Goal: Information Seeking & Learning: Find specific fact

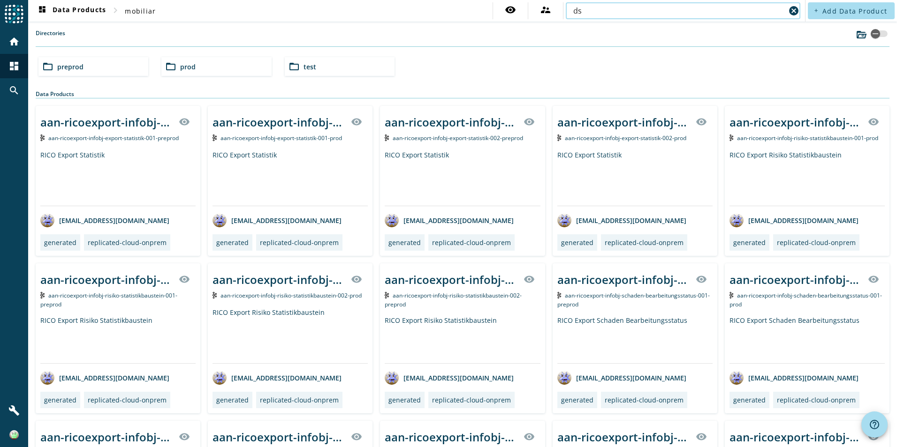
type input "d"
type input "san"
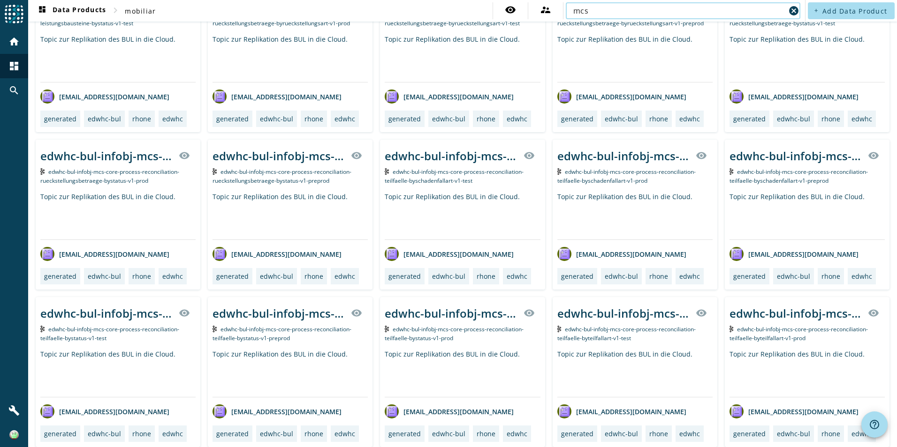
scroll to position [308, 0]
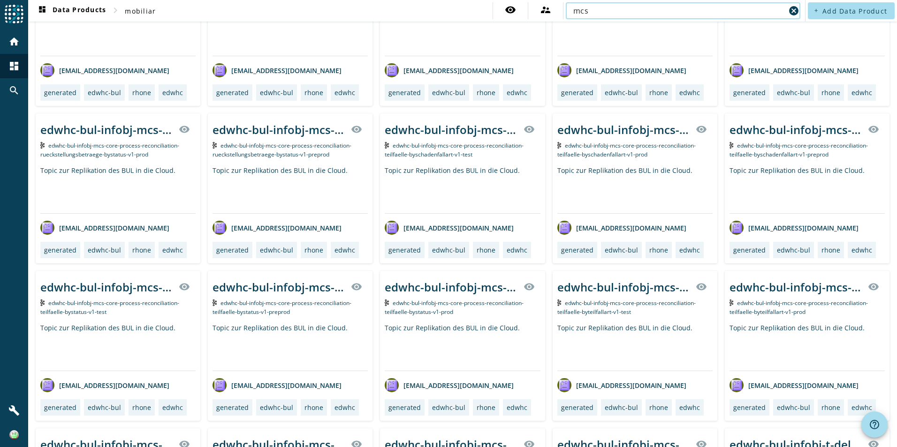
click at [692, 10] on input "mcs" at bounding box center [679, 10] width 212 height 11
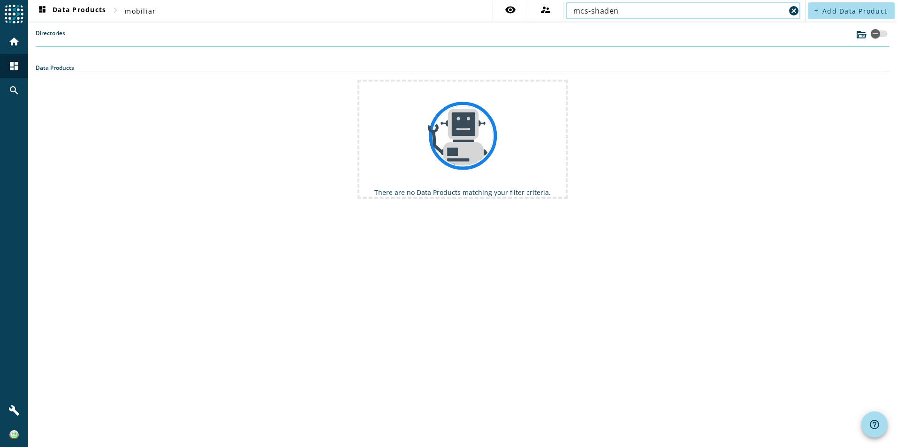
click at [596, 11] on input "mcs-shaden" at bounding box center [679, 10] width 212 height 11
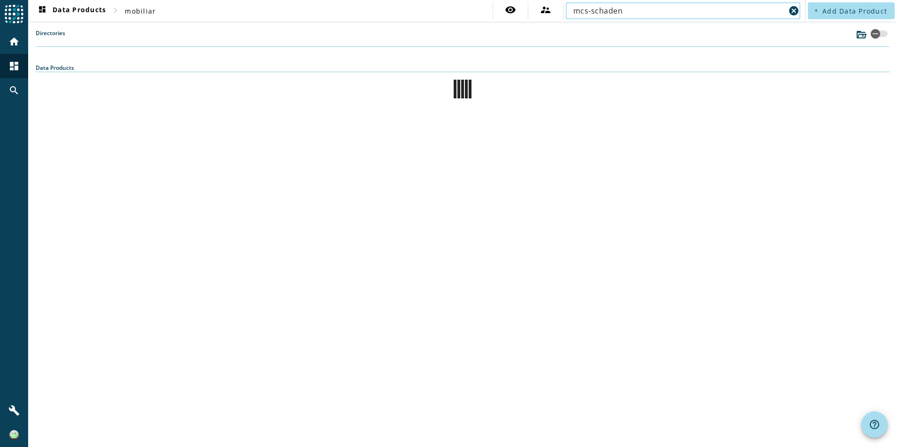
click at [642, 10] on input "mcs-schaden" at bounding box center [679, 10] width 212 height 11
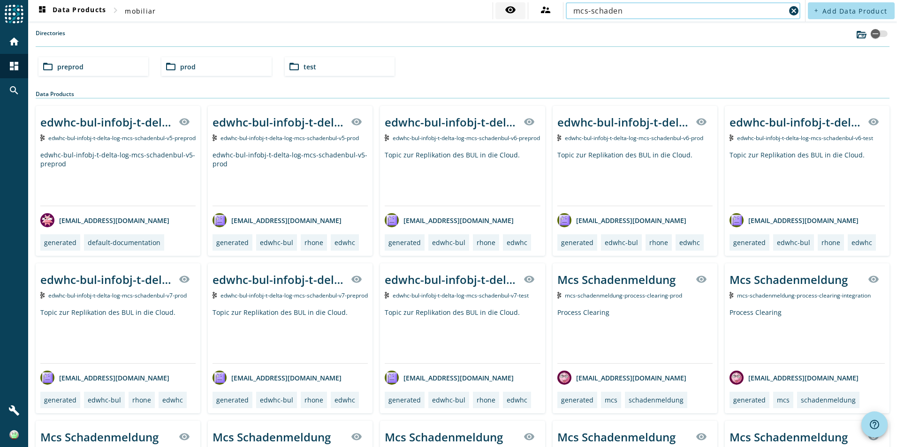
drag, startPoint x: 567, startPoint y: 14, endPoint x: 516, endPoint y: 16, distance: 51.2
click at [516, 16] on div "visibility supervisor_account mcs-schaden cancel" at bounding box center [647, 10] width 310 height 17
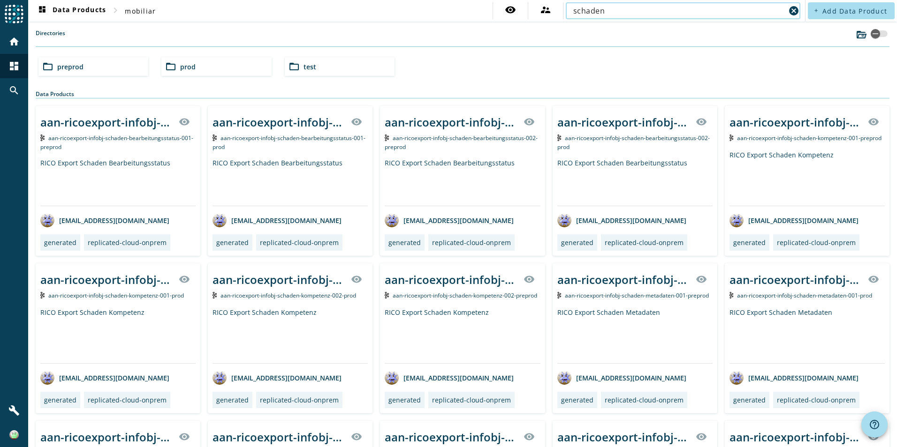
click at [611, 12] on input "schaden" at bounding box center [679, 10] width 212 height 11
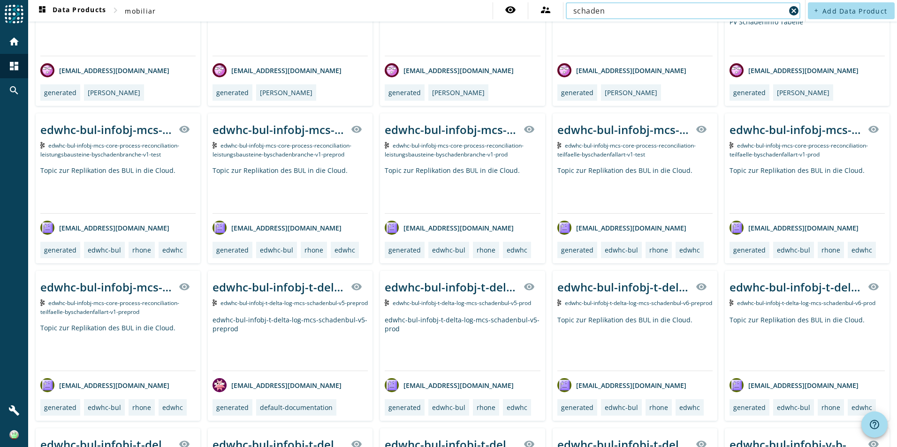
scroll to position [797, 0]
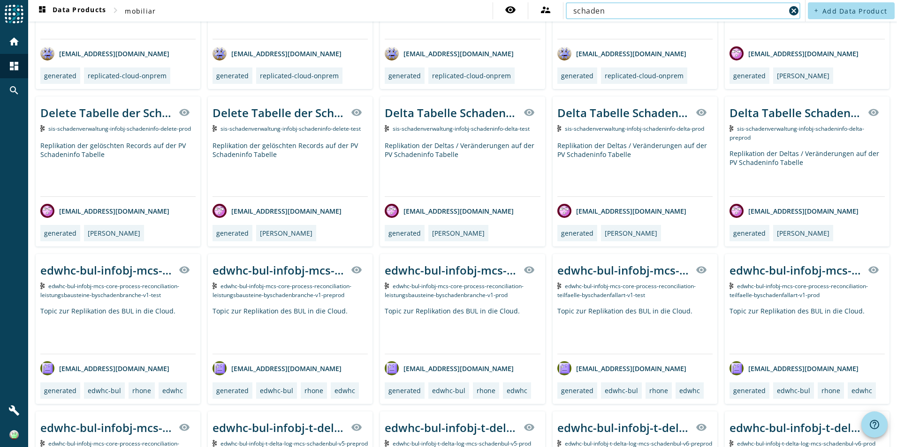
click at [653, 12] on input "schaden" at bounding box center [679, 10] width 212 height 11
type input "schaden-v2"
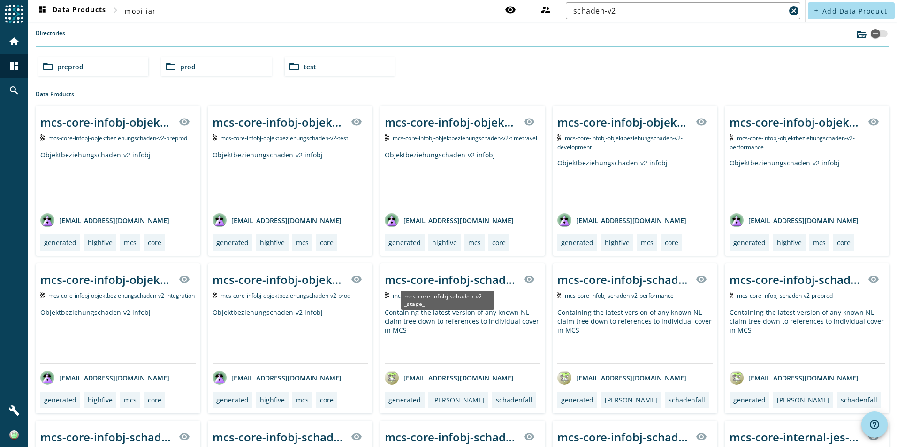
click at [446, 282] on div "mcs-core-infobj-schaden-v2-_stage_" at bounding box center [451, 279] width 133 height 15
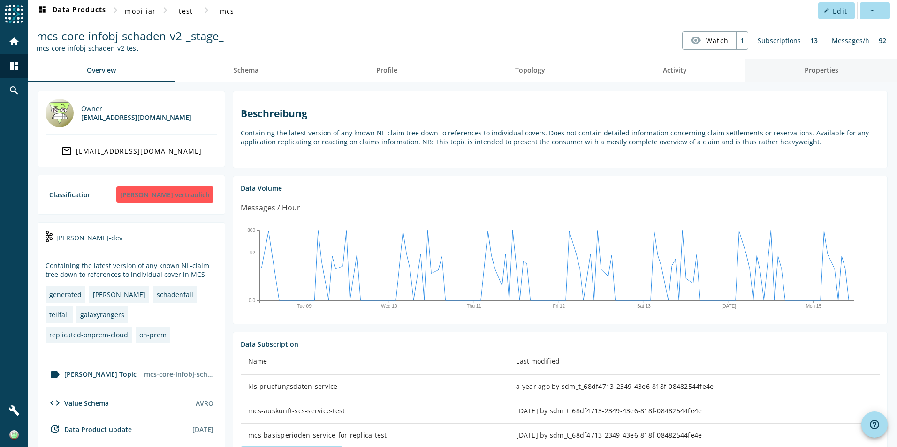
click at [805, 74] on span "Properties" at bounding box center [821, 70] width 34 height 7
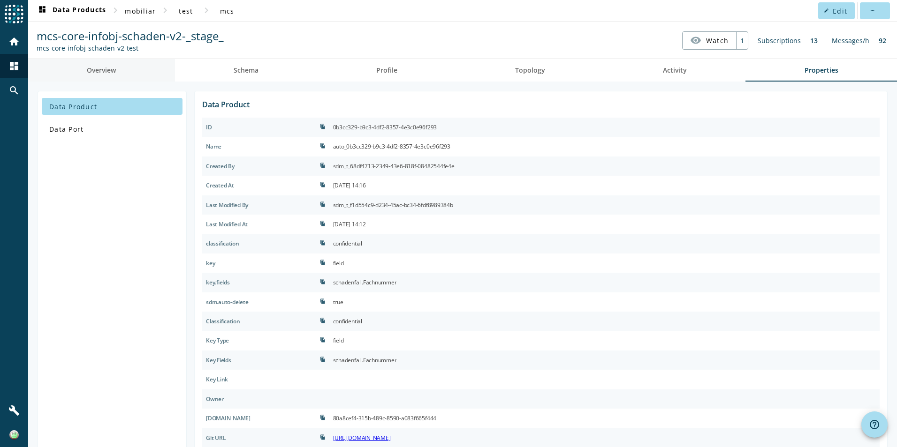
click at [123, 72] on link "Overview" at bounding box center [101, 70] width 147 height 23
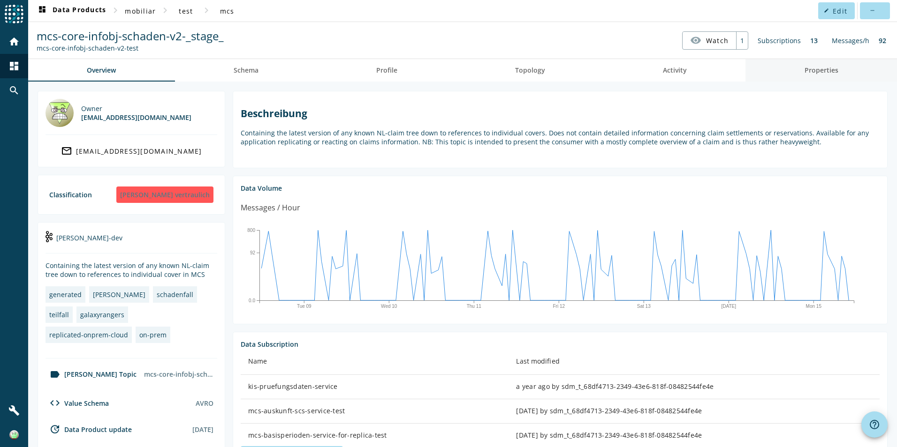
click at [808, 67] on span "Properties" at bounding box center [821, 70] width 34 height 7
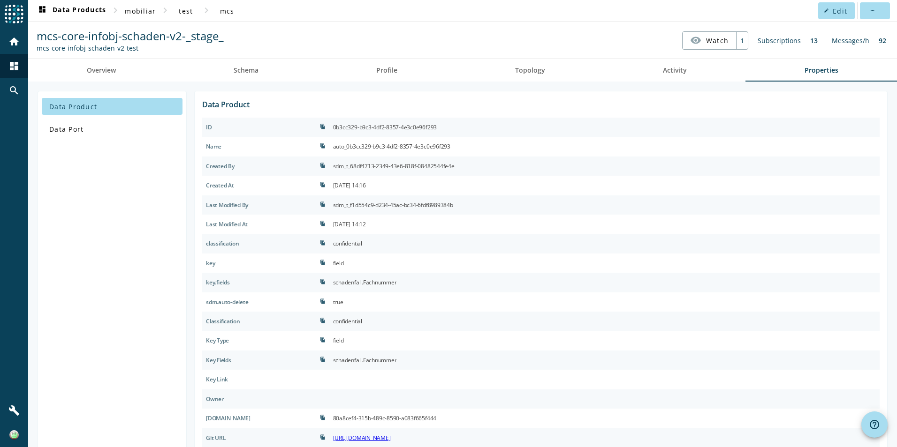
scroll to position [235, 0]
